Goal: Information Seeking & Learning: Learn about a topic

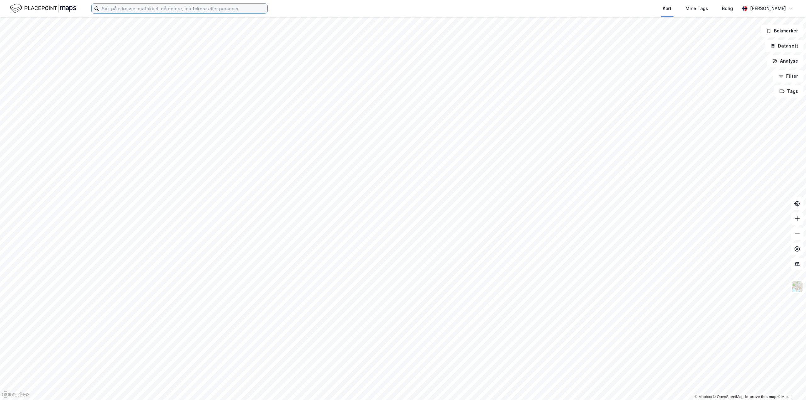
click at [117, 11] on input at bounding box center [183, 8] width 168 height 9
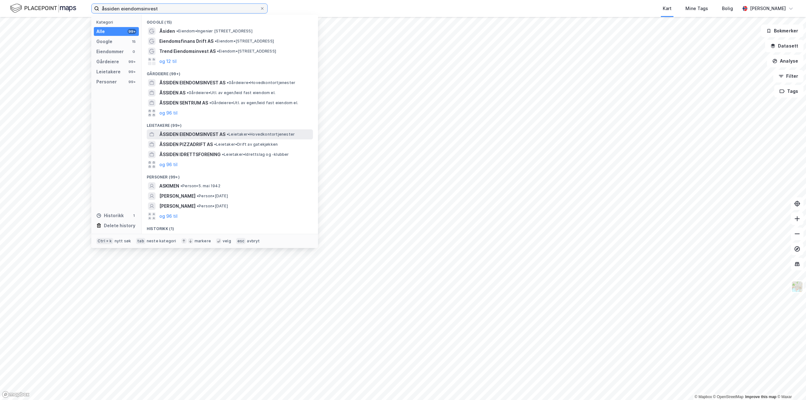
type input "åssiden eiendomsinvest"
click at [201, 133] on span "ÅSSIDEN EIENDOMSINVEST AS" at bounding box center [192, 135] width 66 height 8
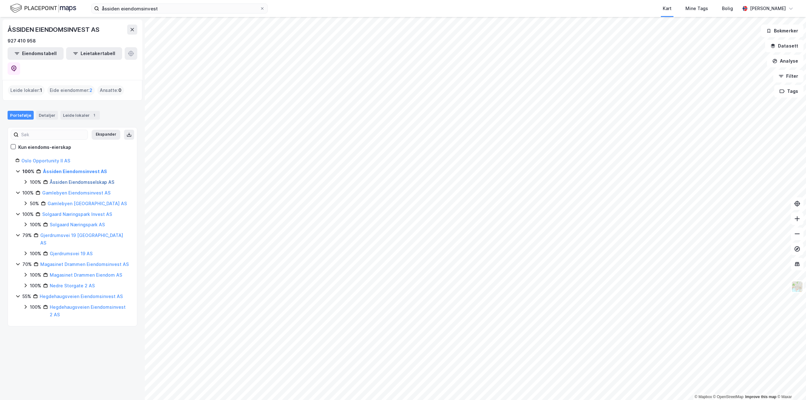
click at [72, 179] on link "Åssiden Eiendomsselskap AS" at bounding box center [82, 181] width 65 height 5
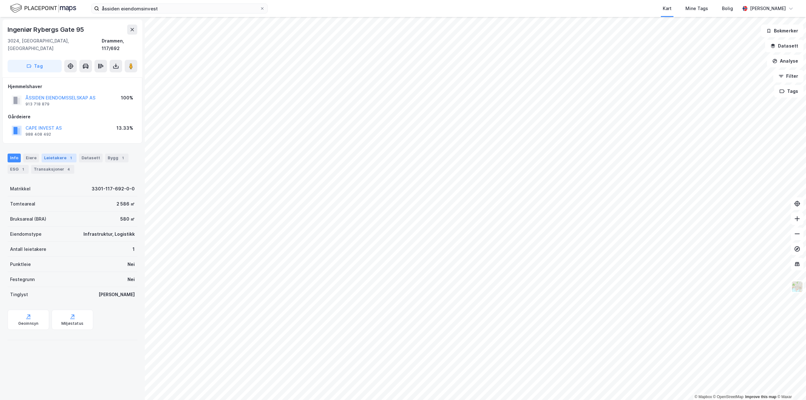
click at [60, 154] on div "Leietakere 1" at bounding box center [59, 158] width 35 height 9
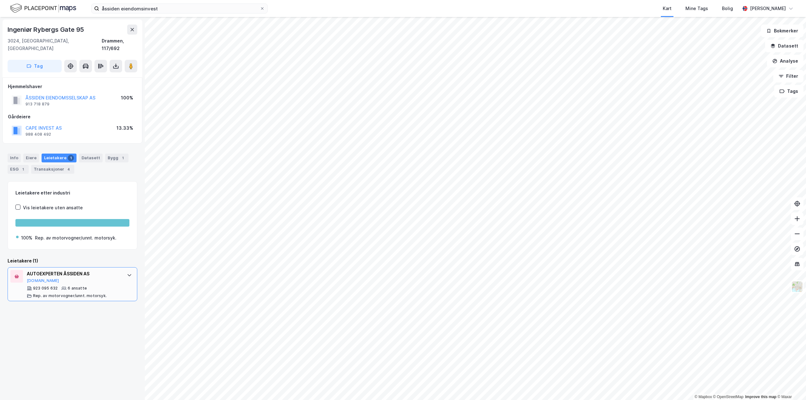
click at [127, 274] on icon at bounding box center [129, 275] width 4 height 2
click at [36, 278] on button "[DOMAIN_NAME]" at bounding box center [43, 280] width 32 height 5
